Goal: Transaction & Acquisition: Purchase product/service

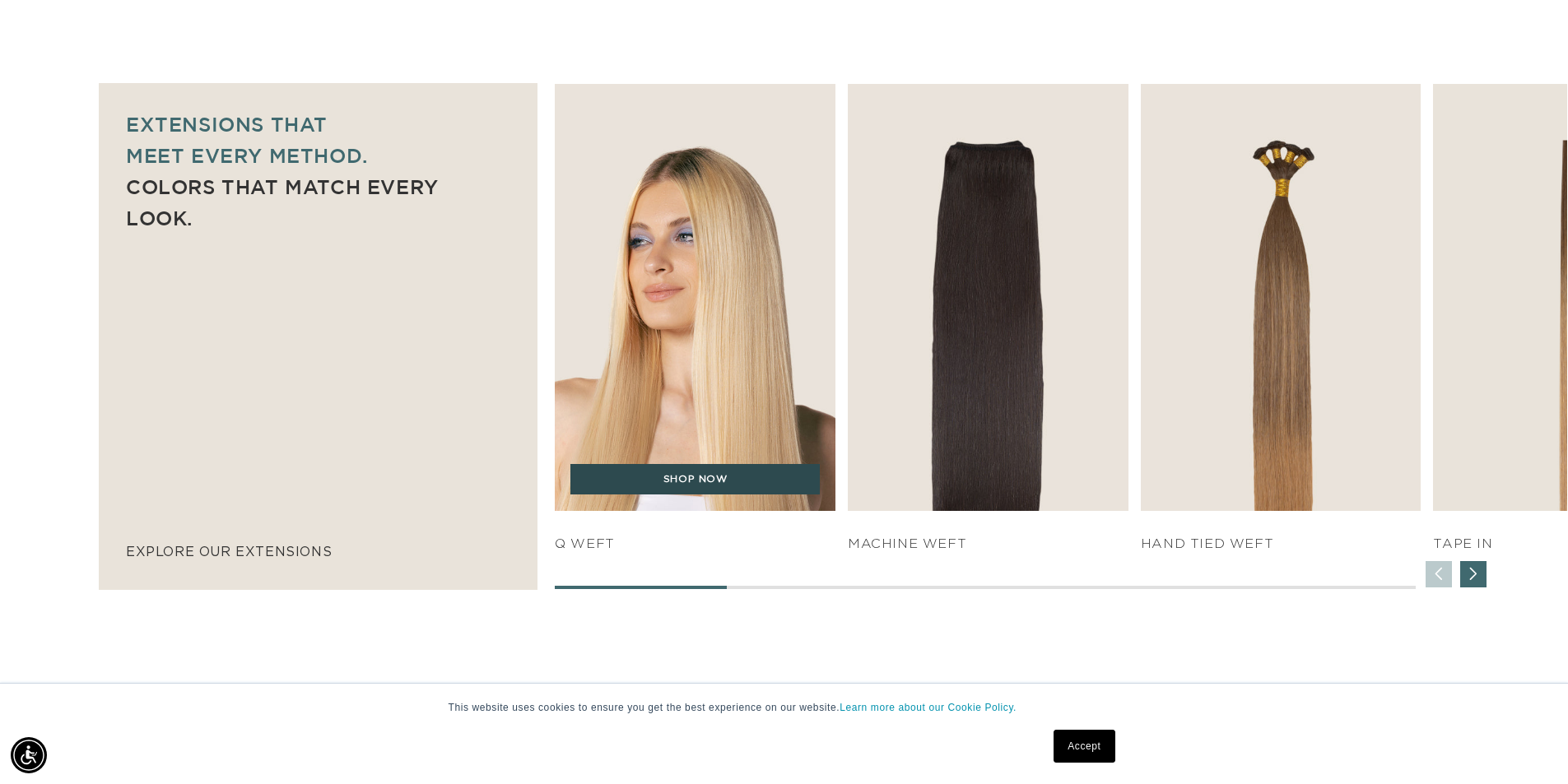
click at [701, 490] on link "SHOP NOW" at bounding box center [695, 479] width 249 height 31
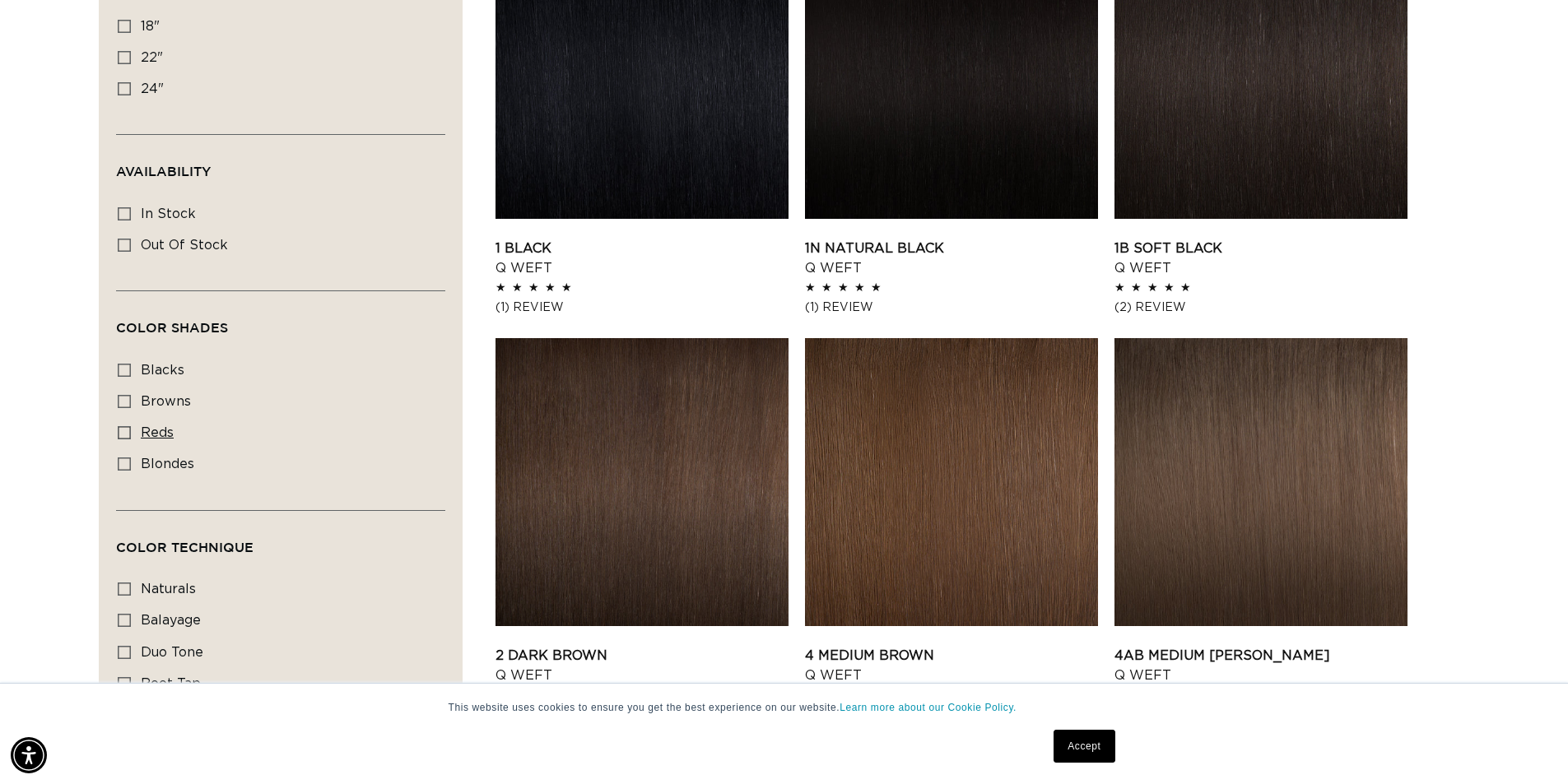
click at [129, 432] on icon at bounding box center [123, 432] width 13 height 13
click at [129, 432] on input "reds reds (1 product)" at bounding box center [123, 432] width 13 height 13
checkbox input "true"
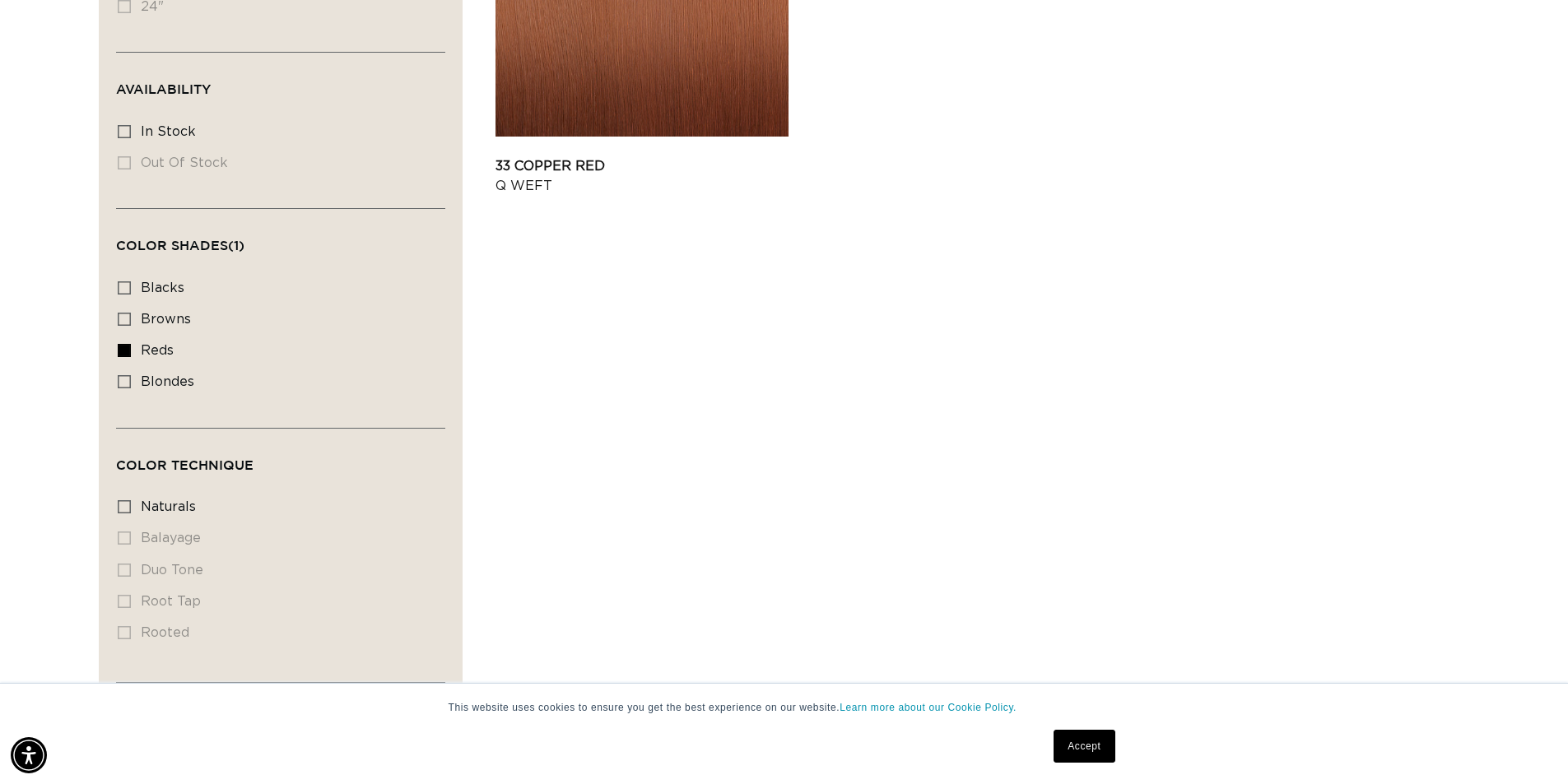
click at [130, 570] on li "duo tone duo tone (0 products)" at bounding box center [275, 571] width 316 height 31
click at [128, 570] on li "duo tone duo tone (0 products)" at bounding box center [275, 571] width 316 height 31
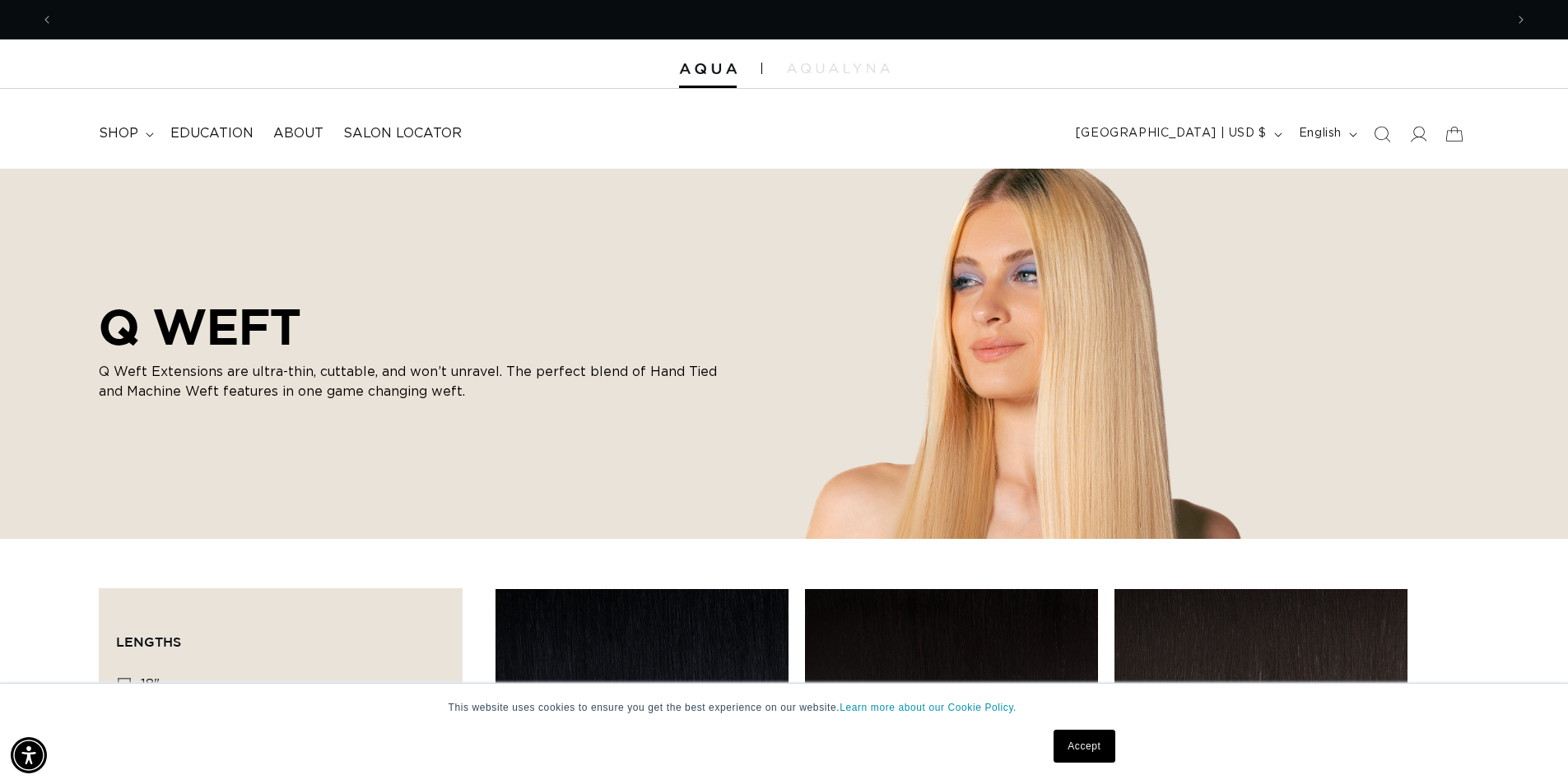
scroll to position [0, 1451]
